Goal: Transaction & Acquisition: Purchase product/service

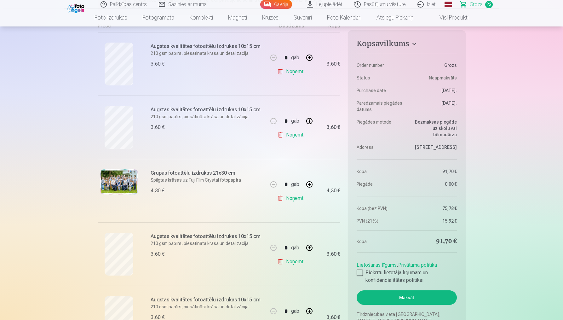
scroll to position [123, 0]
click at [116, 182] on img at bounding box center [119, 181] width 38 height 25
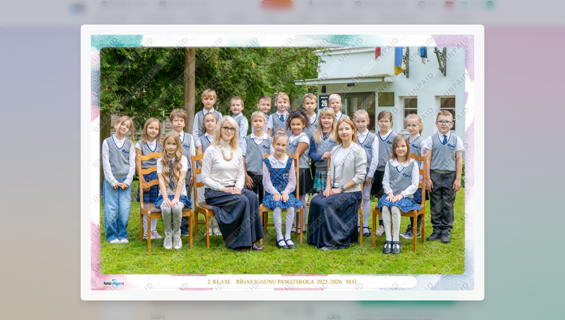
click at [45, 142] on div at bounding box center [282, 160] width 565 height 320
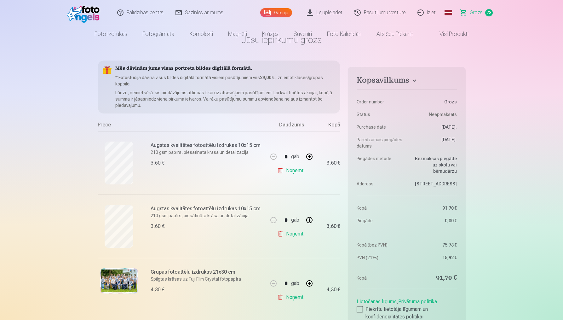
scroll to position [0, 0]
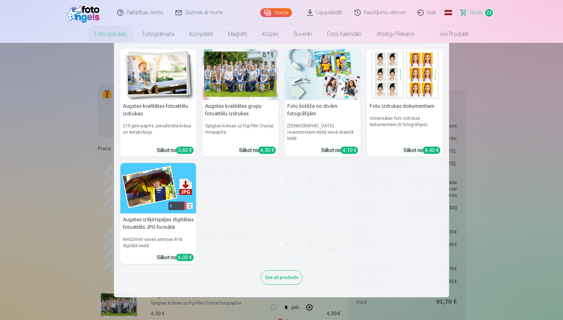
click at [112, 33] on link "Foto izdrukas" at bounding box center [111, 34] width 48 height 18
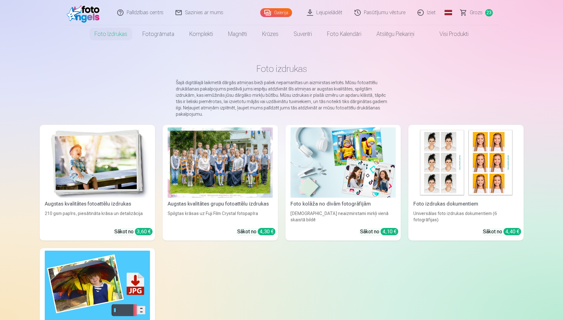
click at [224, 173] on div at bounding box center [220, 162] width 105 height 70
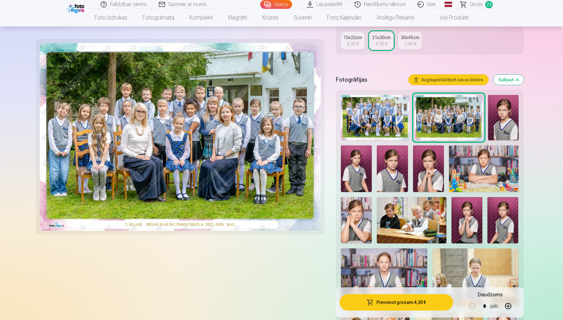
scroll to position [188, 0]
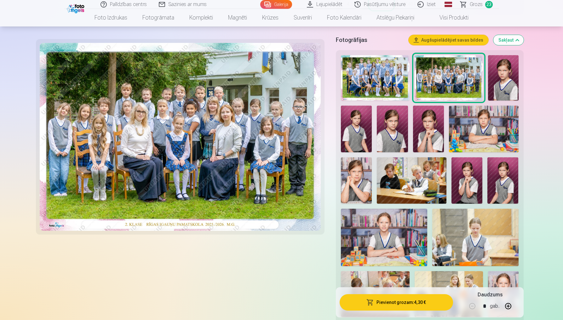
click at [373, 72] on img at bounding box center [375, 78] width 68 height 46
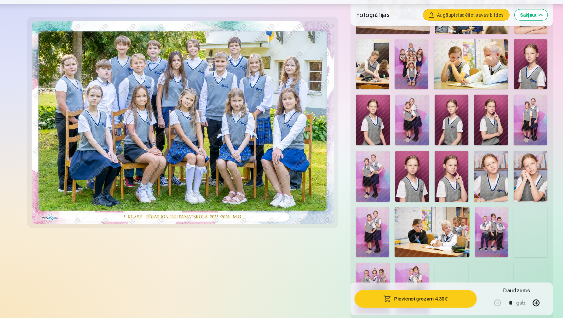
scroll to position [452, 0]
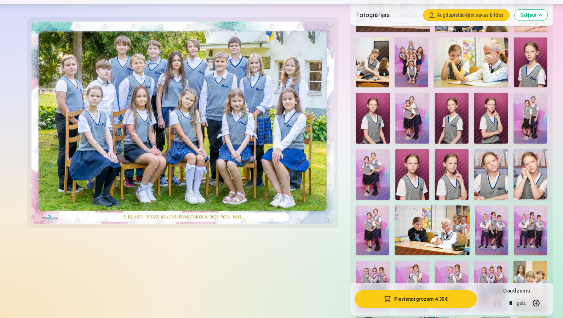
click at [455, 214] on img at bounding box center [467, 237] width 31 height 46
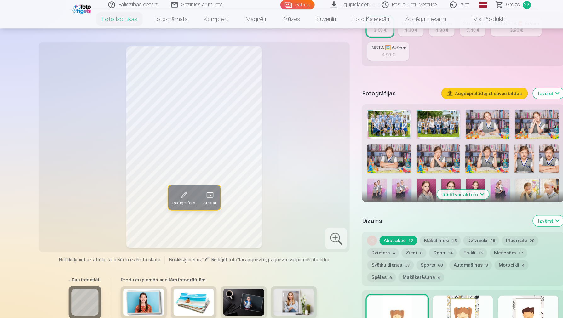
scroll to position [107, 0]
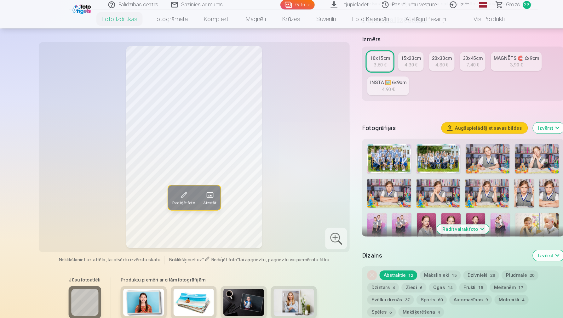
click at [421, 211] on button "Rādīt vairāk foto" at bounding box center [430, 212] width 48 height 9
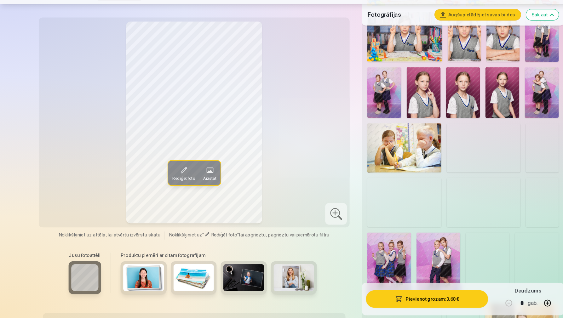
scroll to position [401, 0]
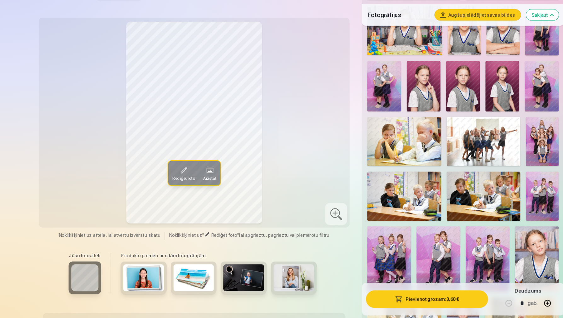
click at [505, 182] on img at bounding box center [503, 205] width 31 height 46
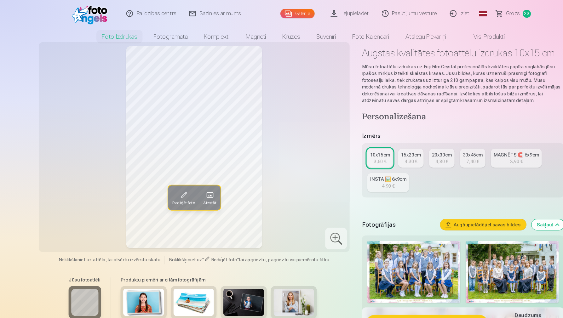
scroll to position [0, 0]
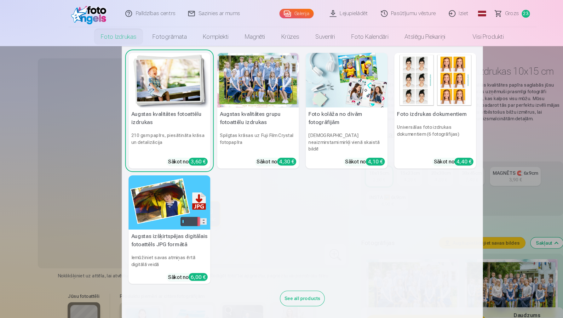
click at [107, 35] on link "Foto izdrukas" at bounding box center [111, 34] width 48 height 18
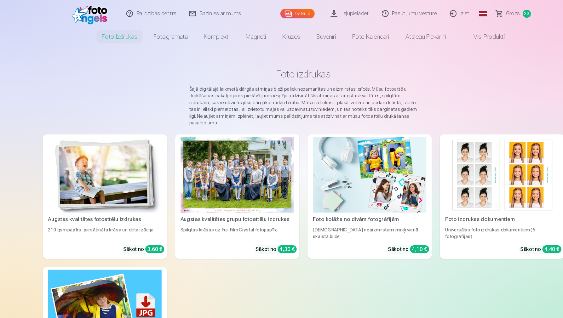
click at [203, 178] on div at bounding box center [220, 162] width 105 height 70
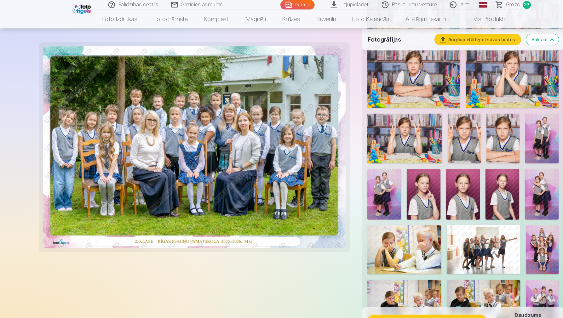
scroll to position [324, 0]
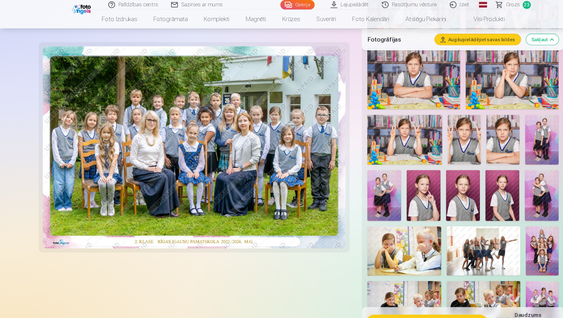
click at [502, 175] on img at bounding box center [503, 181] width 32 height 47
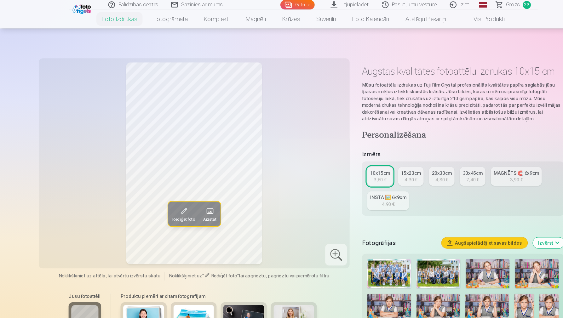
scroll to position [199, 0]
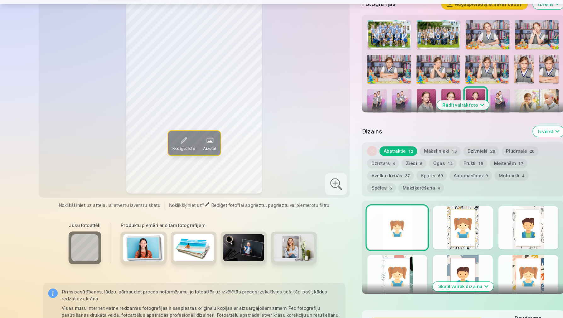
click at [416, 116] on button "Rādīt vairāk foto" at bounding box center [430, 120] width 48 height 9
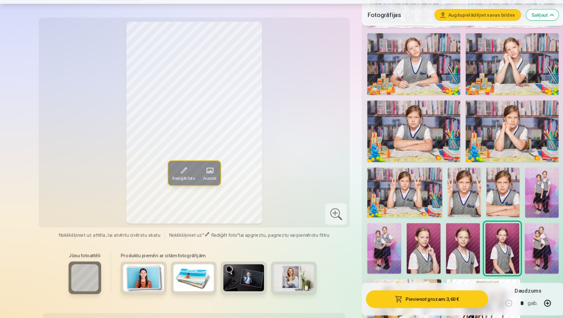
scroll to position [346, 0]
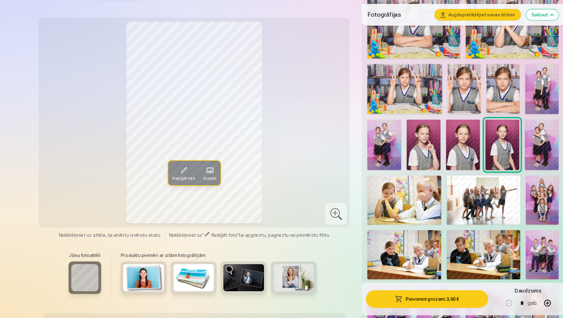
click at [499, 134] on img at bounding box center [503, 157] width 32 height 47
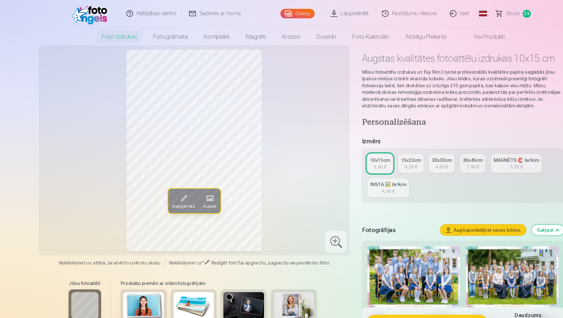
scroll to position [0, 0]
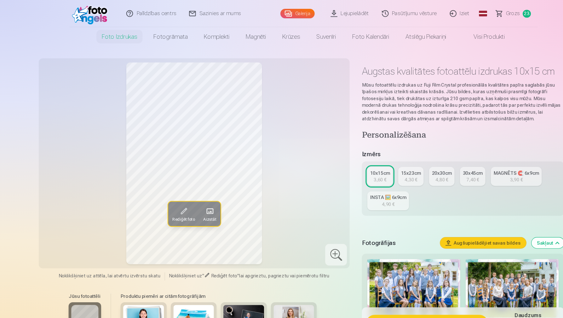
click at [349, 166] on div "3,60 €" at bounding box center [353, 167] width 12 height 6
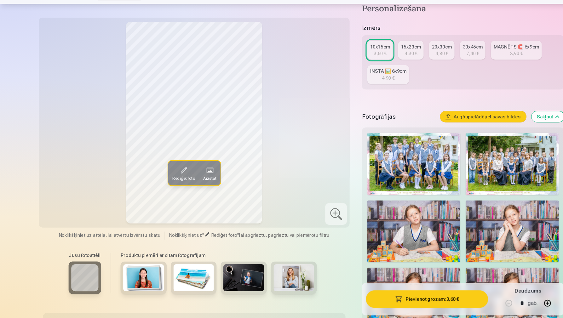
scroll to position [96, 0]
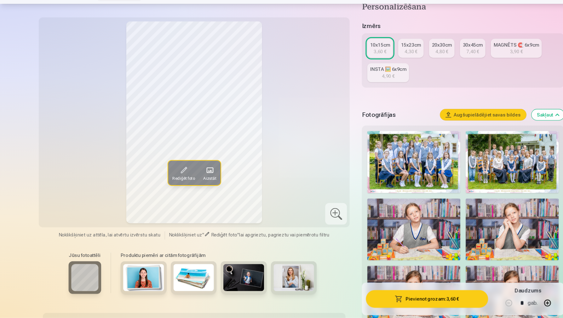
click at [379, 292] on button "Pievienot grozam : 3,60 €" at bounding box center [396, 300] width 113 height 16
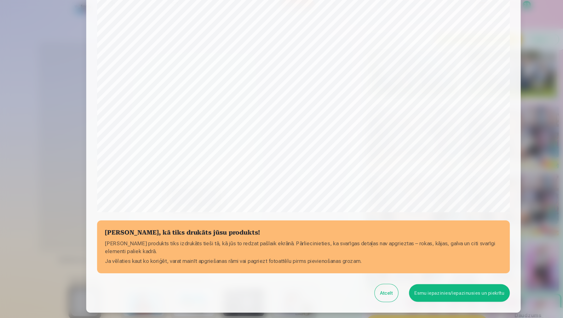
scroll to position [116, 0]
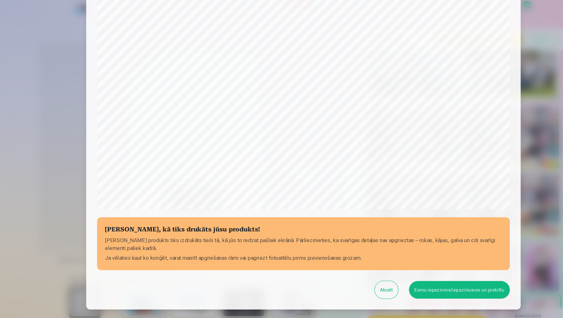
click at [408, 270] on button "Esmu iepazinies/iepazinusies un piekrītu" at bounding box center [427, 269] width 94 height 16
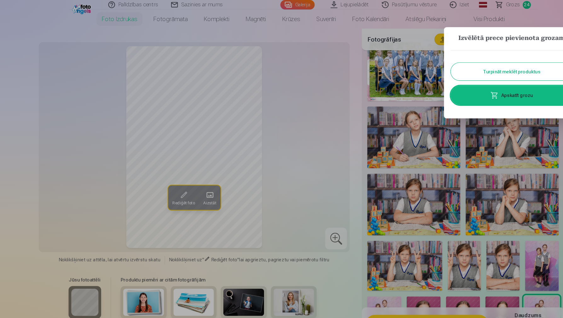
click at [465, 90] on link "Apskatīt grozu" at bounding box center [475, 89] width 113 height 18
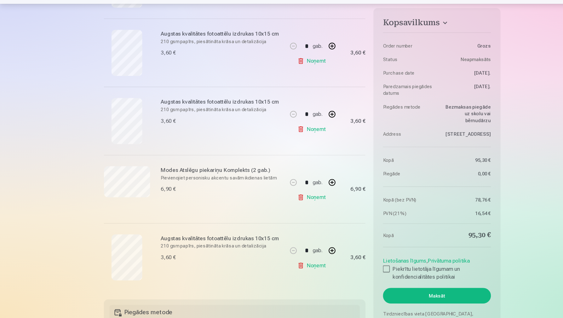
scroll to position [1382, 0]
click at [358, 269] on div at bounding box center [360, 272] width 6 height 6
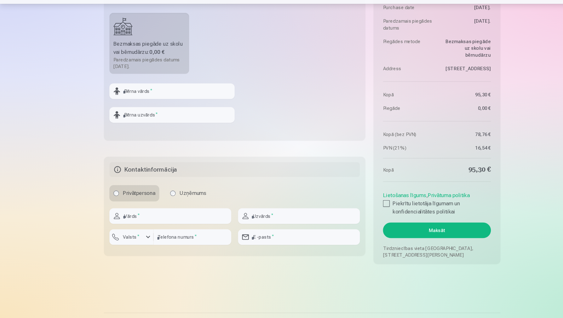
scroll to position [1681, 0]
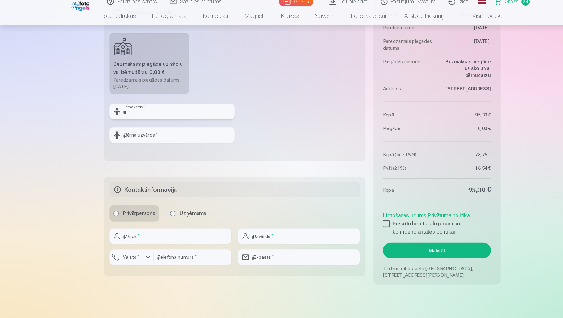
type input "*"
type input "**********"
type input "******"
click at [246, 181] on h5 "Kontaktinformācija" at bounding box center [219, 179] width 233 height 14
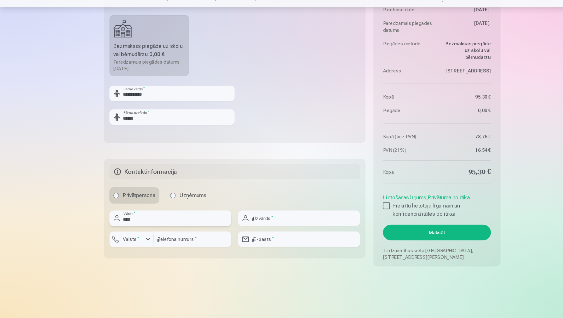
type input "****"
type input "*******"
click at [135, 238] on div "button" at bounding box center [139, 242] width 8 height 8
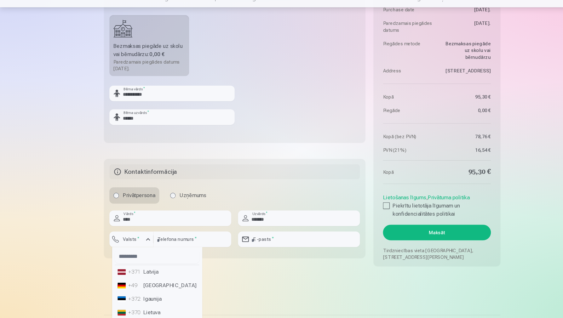
click at [142, 266] on li "+371 Latvija" at bounding box center [147, 272] width 78 height 13
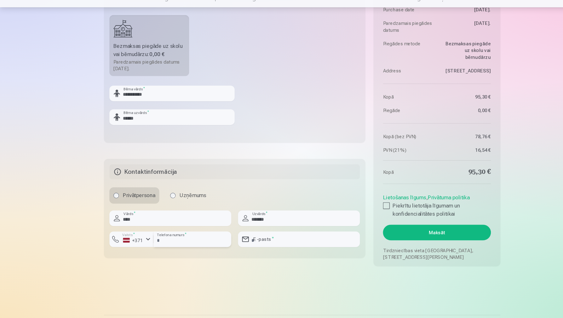
click at [163, 235] on input "number" at bounding box center [180, 242] width 72 height 14
type input "********"
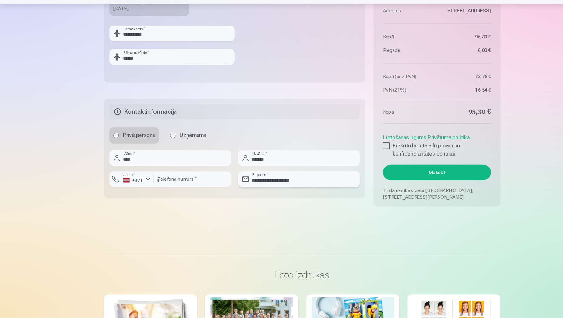
scroll to position [1743, 0]
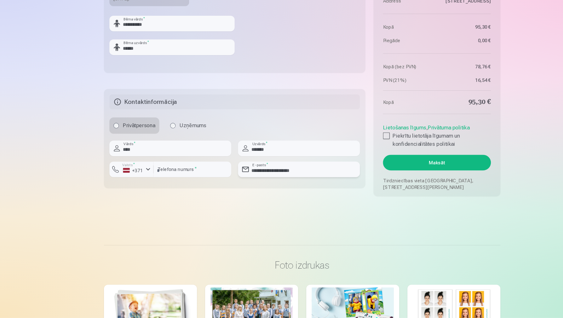
type input "**********"
click at [386, 167] on button "Maksāt" at bounding box center [407, 174] width 100 height 14
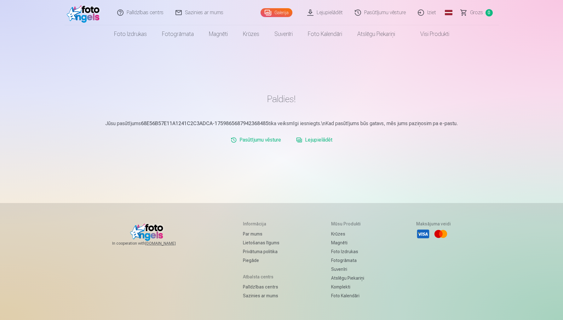
click at [314, 140] on link "Lejupielādēt" at bounding box center [314, 140] width 41 height 13
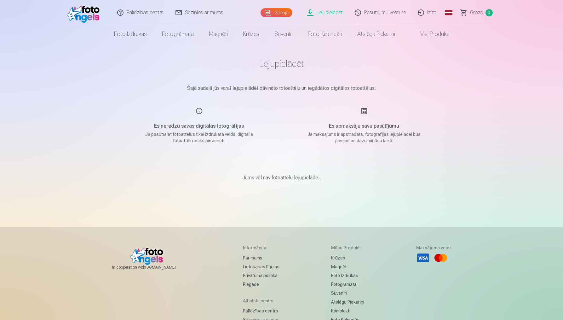
click at [277, 64] on h1 "Lejupielādēt" at bounding box center [281, 63] width 315 height 11
click at [198, 111] on div "Es neredzu savas digitālās fotogrāfijas Ja pasūtīsiet fotoattēlus tikai izdrukā…" at bounding box center [199, 125] width 150 height 37
click at [271, 66] on h1 "Lejupielādēt" at bounding box center [281, 63] width 315 height 11
click at [327, 14] on link "Lejupielādēt" at bounding box center [326, 12] width 48 height 25
click at [318, 12] on link "Lejupielādēt" at bounding box center [326, 12] width 48 height 25
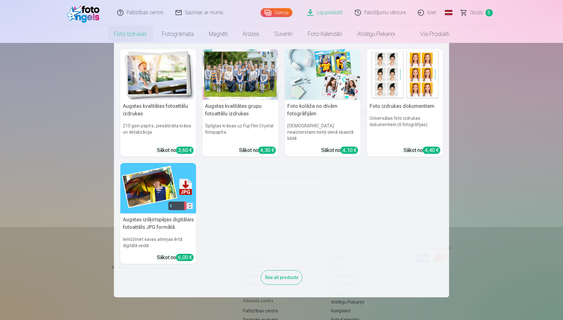
click at [133, 35] on link "Foto izdrukas" at bounding box center [131, 34] width 48 height 18
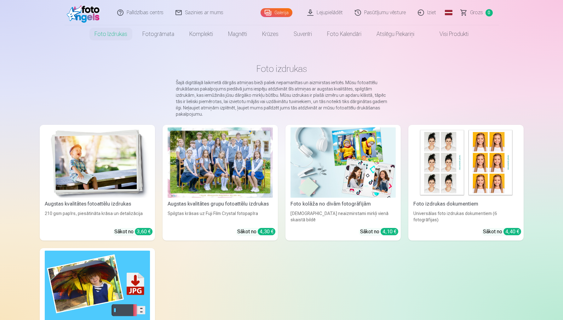
click at [328, 14] on link "Lejupielādēt" at bounding box center [326, 12] width 48 height 25
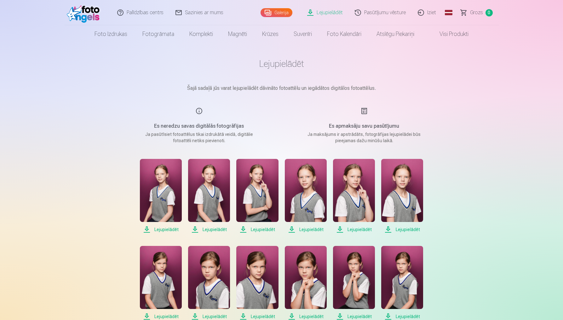
click at [327, 13] on link "Lejupielādēt" at bounding box center [326, 12] width 48 height 25
click at [312, 13] on link "Lejupielādēt" at bounding box center [326, 12] width 48 height 25
click at [146, 230] on span "Lejupielādēt" at bounding box center [161, 230] width 42 height 8
click at [200, 230] on span "Lejupielādēt" at bounding box center [209, 230] width 42 height 8
click at [244, 229] on span "Lejupielādēt" at bounding box center [257, 230] width 42 height 8
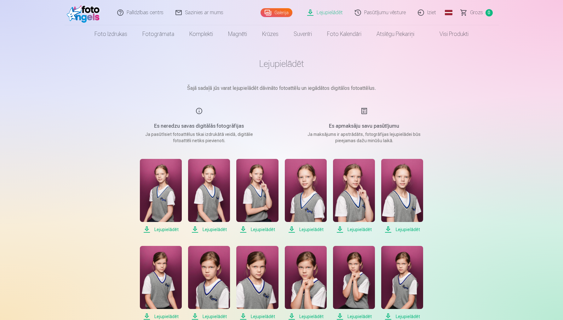
click at [291, 231] on span "Lejupielādēt" at bounding box center [306, 230] width 42 height 8
click at [340, 230] on span "Lejupielādēt" at bounding box center [354, 230] width 42 height 8
click at [388, 231] on span "Lejupielādēt" at bounding box center [402, 230] width 42 height 8
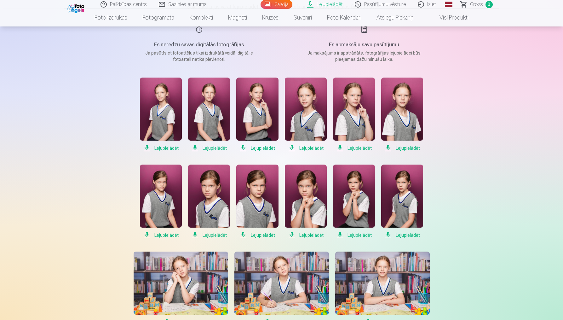
scroll to position [98, 0]
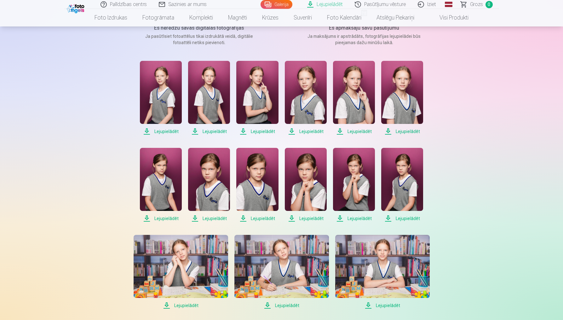
click at [147, 219] on span "Lejupielādēt" at bounding box center [161, 219] width 42 height 8
click at [195, 218] on span "Lejupielādēt" at bounding box center [209, 219] width 42 height 8
click at [243, 217] on span "Lejupielādēt" at bounding box center [257, 219] width 42 height 8
click at [293, 219] on span "Lejupielādēt" at bounding box center [306, 219] width 42 height 8
click at [342, 219] on span "Lejupielādēt" at bounding box center [354, 219] width 42 height 8
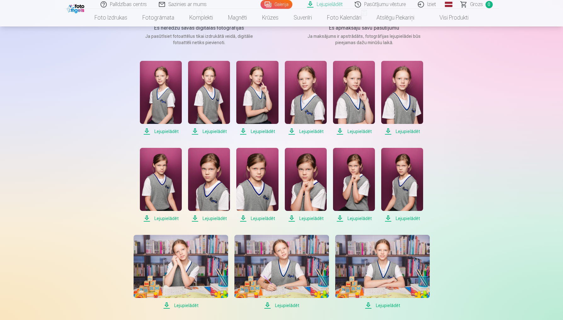
click at [389, 219] on span "Lejupielādēt" at bounding box center [402, 219] width 42 height 8
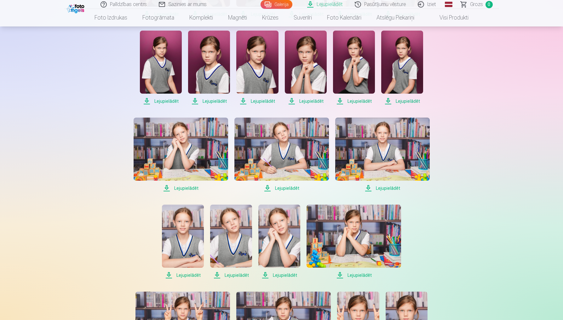
scroll to position [217, 0]
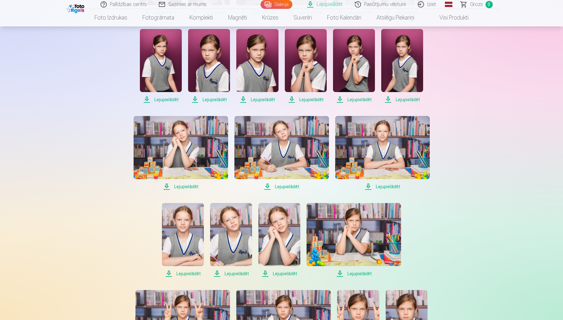
click at [167, 187] on span "Lejupielādēt" at bounding box center [181, 187] width 95 height 8
click at [269, 188] on span "Lejupielādēt" at bounding box center [281, 187] width 95 height 8
click at [368, 187] on span "Lejupielādēt" at bounding box center [382, 187] width 95 height 8
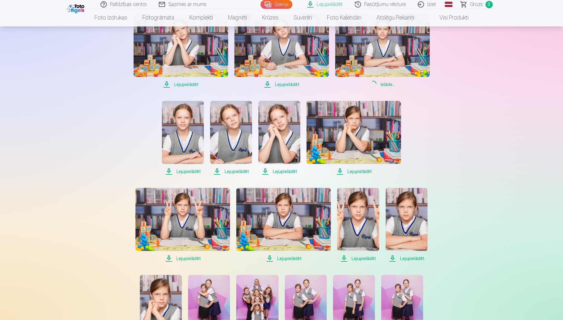
scroll to position [320, 0]
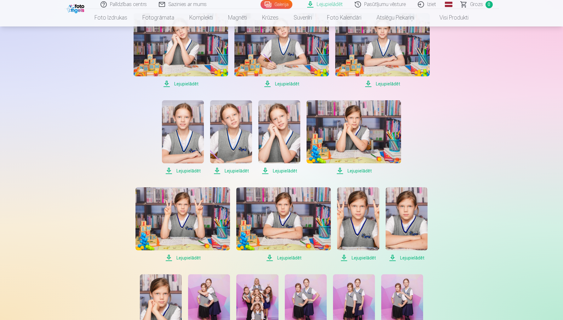
click at [169, 171] on span "Lejupielādēt" at bounding box center [183, 171] width 42 height 8
click at [220, 172] on span "Lejupielādēt" at bounding box center [231, 171] width 42 height 8
click at [264, 173] on span "Lejupielādēt" at bounding box center [279, 171] width 42 height 8
click at [340, 172] on span "Lejupielādēt" at bounding box center [354, 171] width 95 height 8
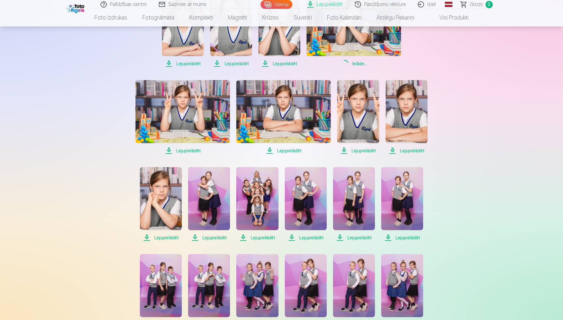
scroll to position [439, 0]
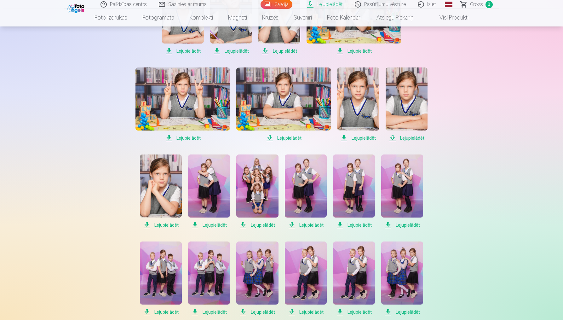
click at [170, 137] on span "Lejupielādēt" at bounding box center [183, 138] width 95 height 8
click at [271, 139] on span "Lejupielādēt" at bounding box center [283, 138] width 95 height 8
click at [342, 140] on span "Lejupielādēt" at bounding box center [358, 138] width 42 height 8
click at [393, 138] on span "Lejupielādēt" at bounding box center [407, 138] width 42 height 8
click at [147, 227] on span "Lejupielādēt" at bounding box center [161, 225] width 42 height 8
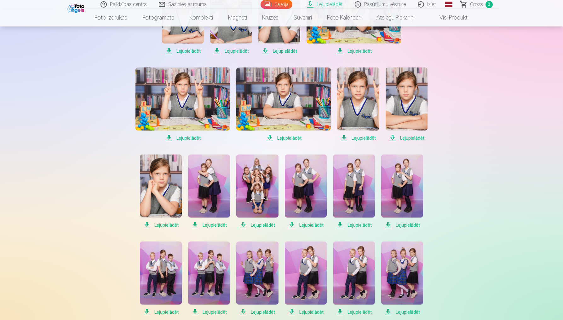
click at [196, 226] on span "Lejupielādēt" at bounding box center [209, 225] width 42 height 8
click at [246, 225] on span "Lejupielādēt" at bounding box center [257, 225] width 42 height 8
click at [293, 227] on span "Lejupielādēt" at bounding box center [306, 225] width 42 height 8
click at [342, 226] on span "Lejupielādēt" at bounding box center [354, 225] width 42 height 8
click at [390, 225] on span "Lejupielādēt" at bounding box center [402, 225] width 42 height 8
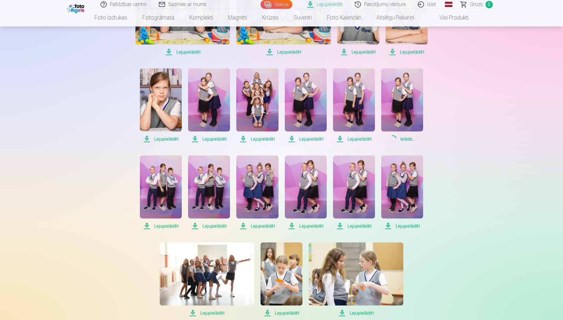
scroll to position [568, 0]
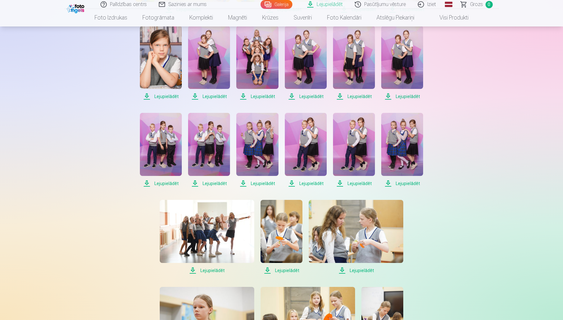
click at [146, 185] on span "Lejupielādēt" at bounding box center [161, 184] width 42 height 8
click at [195, 185] on span "Lejupielādēt" at bounding box center [209, 184] width 42 height 8
click at [243, 185] on span "Lejupielādēt" at bounding box center [257, 184] width 42 height 8
click at [292, 184] on span "Lejupielādēt" at bounding box center [306, 184] width 42 height 8
click at [340, 184] on span "Lejupielādēt" at bounding box center [354, 184] width 42 height 8
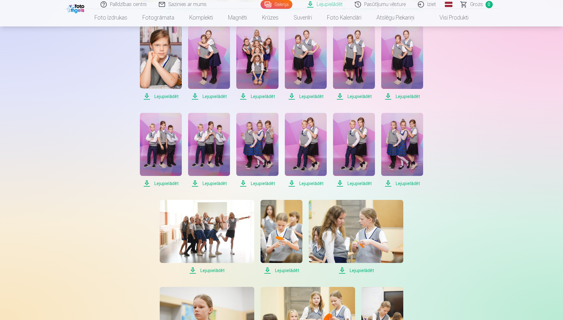
click at [387, 183] on span "Lejupielādēt" at bounding box center [402, 184] width 42 height 8
click at [194, 270] on span "Lejupielādēt" at bounding box center [207, 271] width 95 height 8
click at [267, 270] on span "Lejupielādēt" at bounding box center [282, 271] width 42 height 8
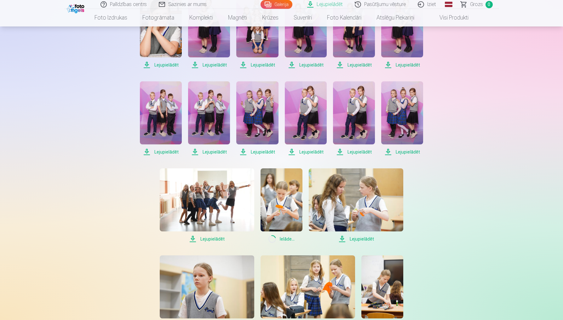
scroll to position [613, 0]
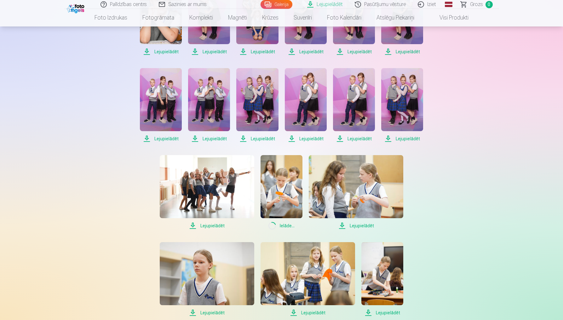
click at [342, 224] on span "Lejupielādēt" at bounding box center [356, 226] width 95 height 8
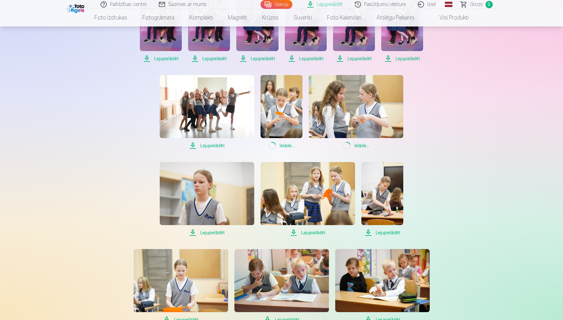
scroll to position [697, 0]
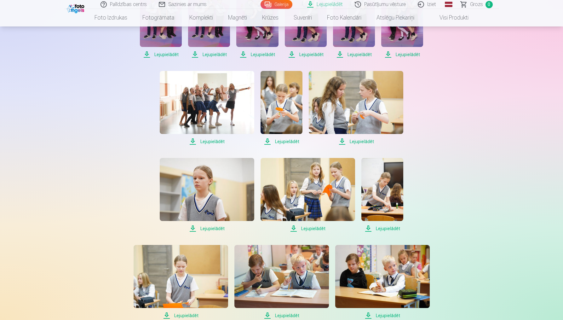
click at [192, 228] on span "Lejupielādēt" at bounding box center [207, 229] width 95 height 8
click at [295, 229] on span "Lejupielādēt" at bounding box center [308, 229] width 95 height 8
click at [369, 229] on span "Lejupielādēt" at bounding box center [382, 229] width 42 height 8
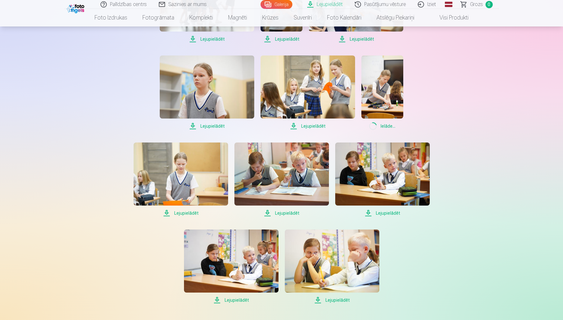
scroll to position [803, 0]
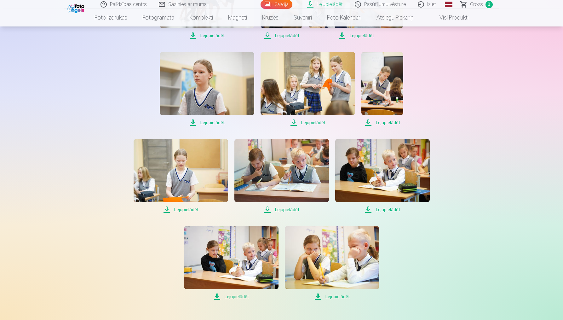
click at [167, 209] on span "Lejupielādēt" at bounding box center [181, 210] width 95 height 8
click at [269, 210] on span "Lejupielādēt" at bounding box center [281, 210] width 95 height 8
click at [368, 209] on span "Lejupielādēt" at bounding box center [382, 210] width 95 height 8
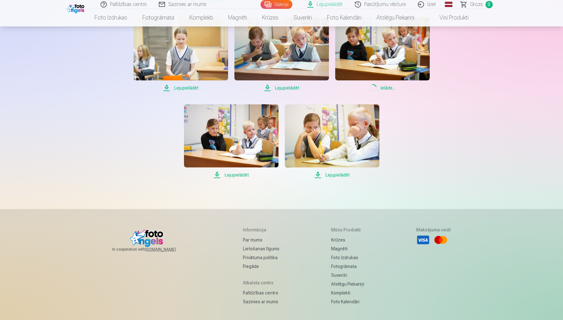
scroll to position [947, 0]
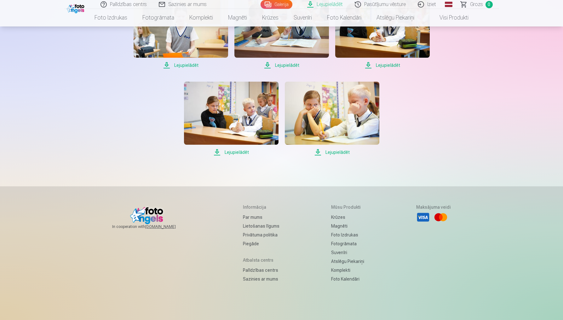
click at [217, 151] on span "Lejupielādēt" at bounding box center [231, 152] width 95 height 8
click at [317, 153] on span "Lejupielādēt" at bounding box center [332, 152] width 95 height 8
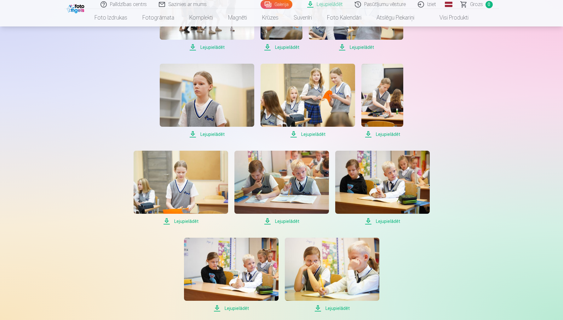
scroll to position [738, 0]
